Goal: Information Seeking & Learning: Learn about a topic

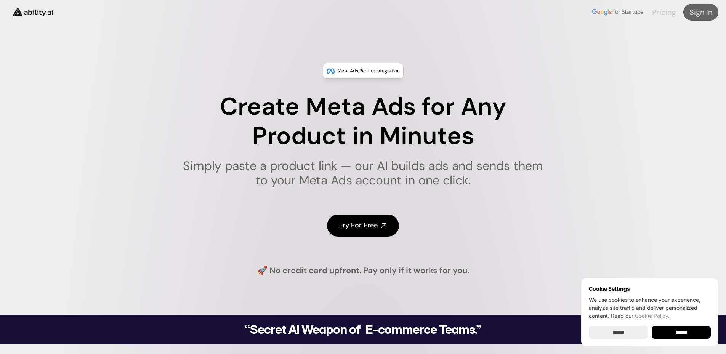
click at [667, 13] on link "Pricing" at bounding box center [664, 12] width 24 height 10
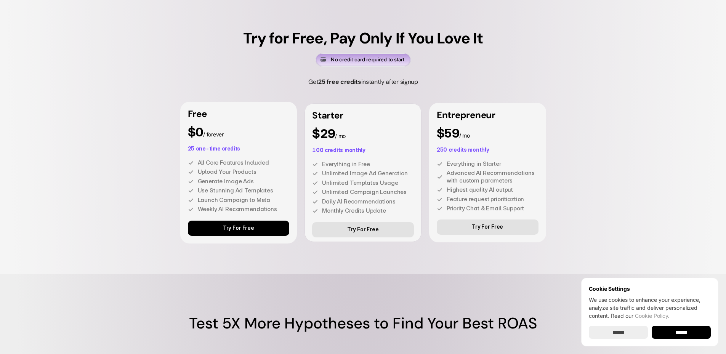
click at [665, 333] on input "******" at bounding box center [681, 332] width 59 height 13
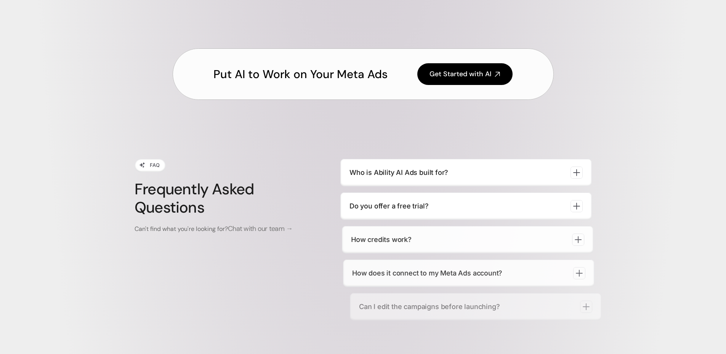
scroll to position [2781, 0]
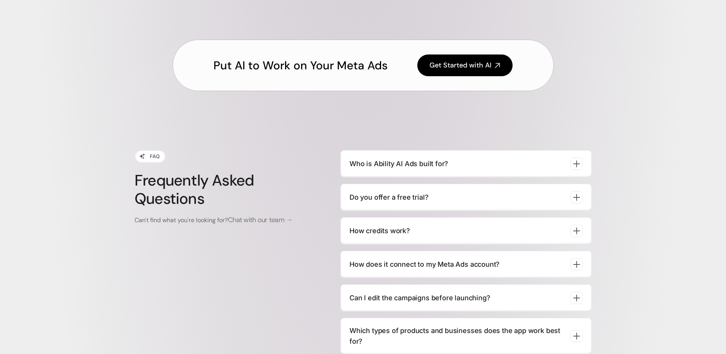
click at [472, 194] on p "Do you offer a free trial?" at bounding box center [457, 197] width 215 height 11
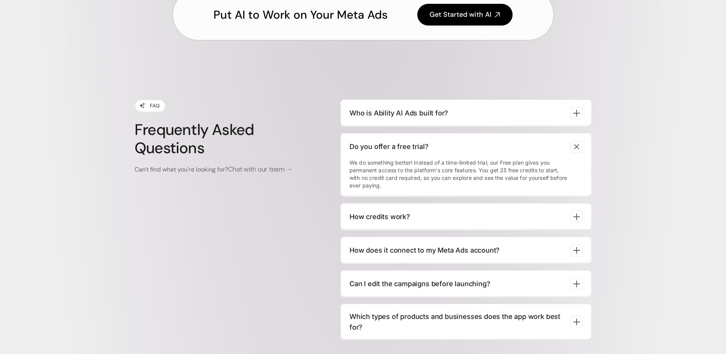
scroll to position [2832, 0]
click at [428, 214] on p "How credits work?" at bounding box center [457, 216] width 215 height 11
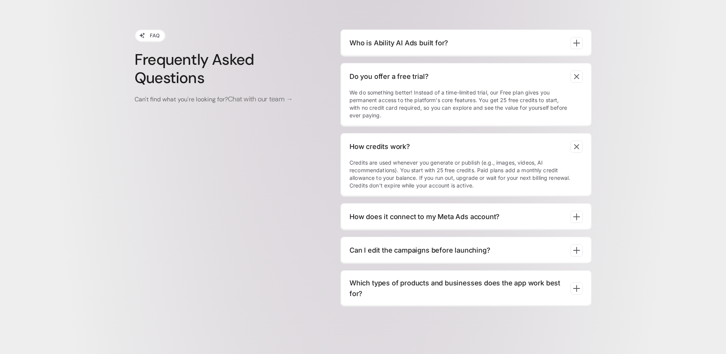
scroll to position [2909, 0]
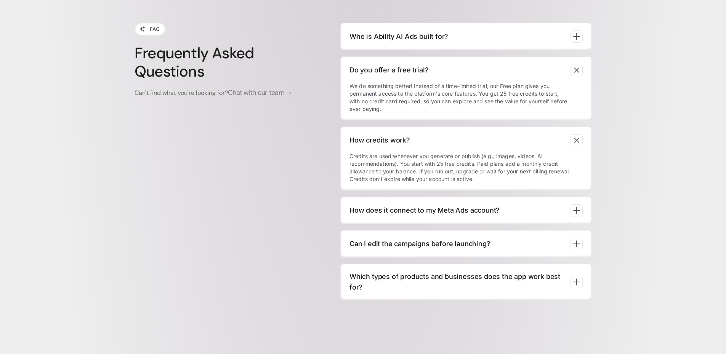
click at [428, 214] on p "How does it connect to my Meta Ads account?" at bounding box center [457, 210] width 215 height 11
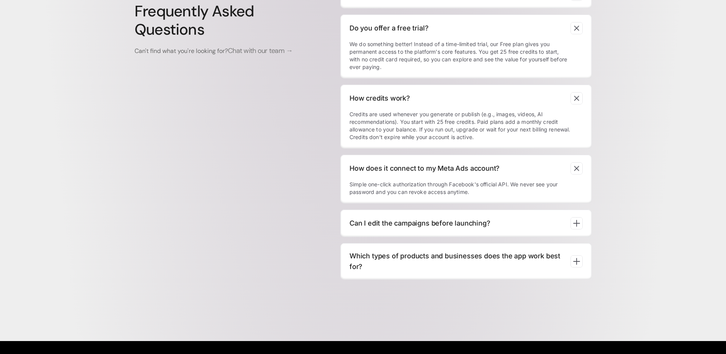
scroll to position [2959, 0]
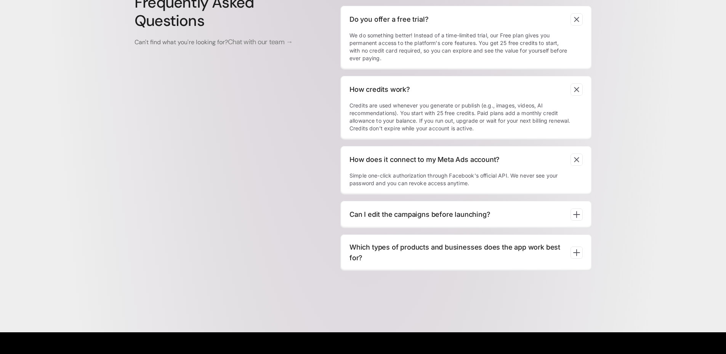
click at [439, 216] on p "Can I edit the campaigns before launching?" at bounding box center [457, 214] width 215 height 11
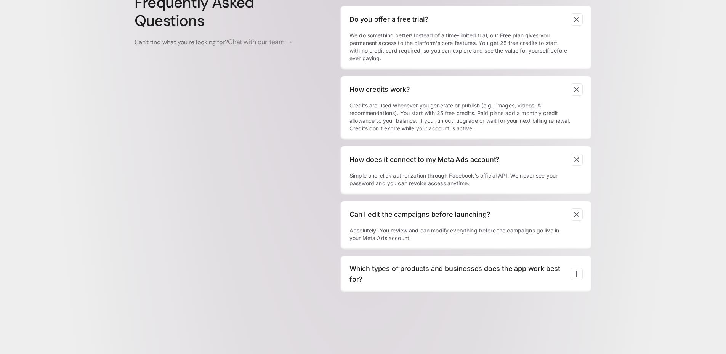
click at [477, 271] on p "Which types of products and businesses does the app work best for?" at bounding box center [457, 273] width 215 height 21
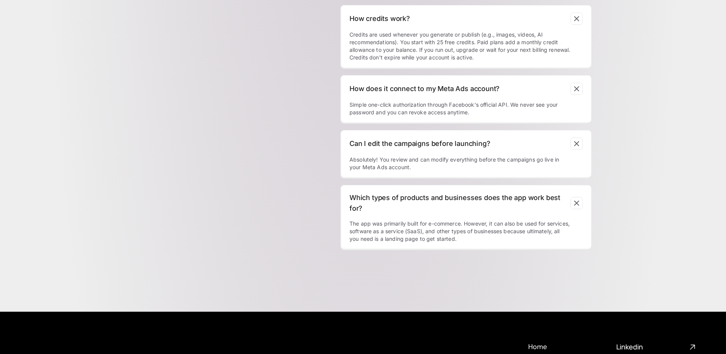
scroll to position [3036, 0]
